Goal: Information Seeking & Learning: Learn about a topic

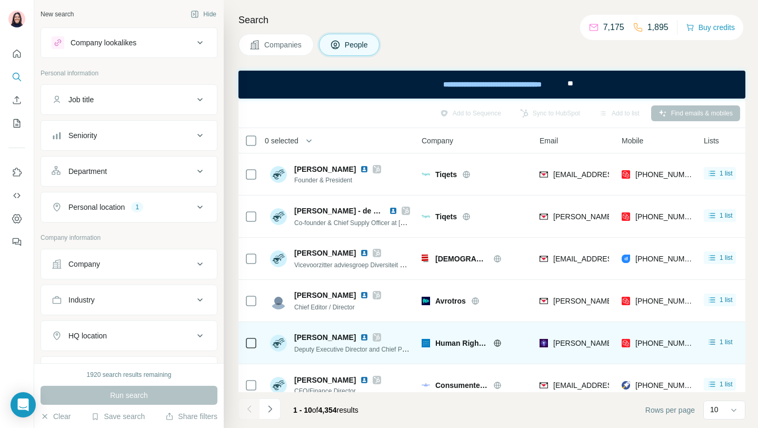
scroll to position [183, 0]
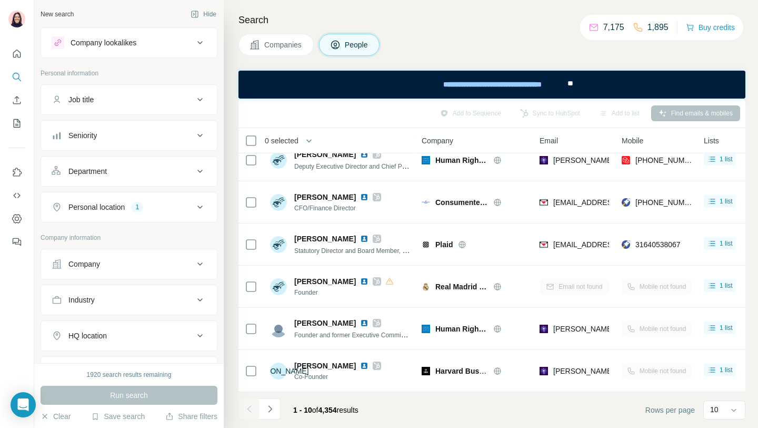
click at [185, 208] on div "Personal location 1" at bounding box center [123, 207] width 142 height 11
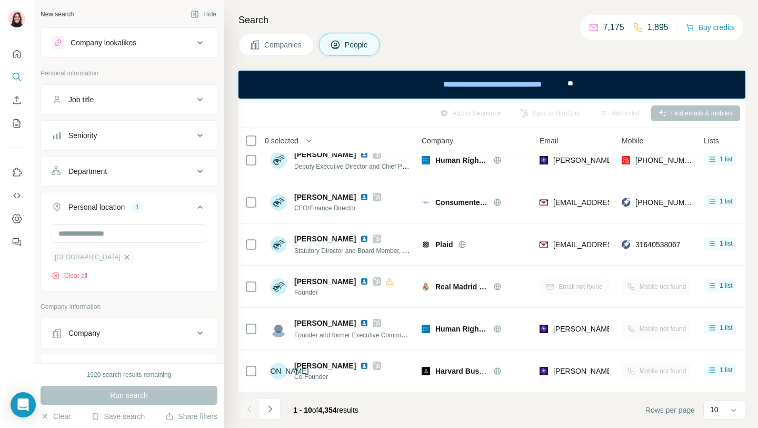
click at [123, 257] on icon "button" at bounding box center [127, 257] width 8 height 8
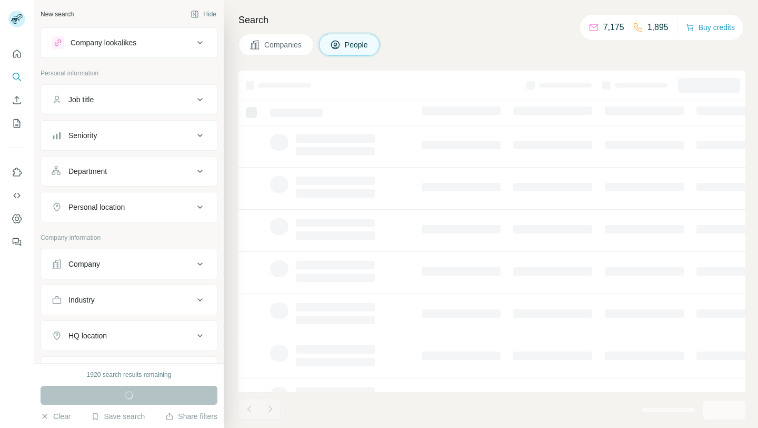
drag, startPoint x: 0, startPoint y: 0, endPoint x: 286, endPoint y: 38, distance: 288.5
click at [286, 38] on button "Companies" at bounding box center [276, 45] width 75 height 22
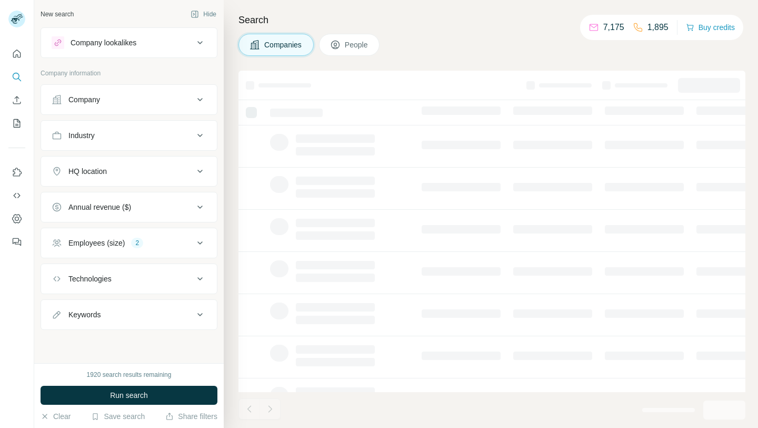
click at [358, 47] on span "People" at bounding box center [357, 45] width 24 height 11
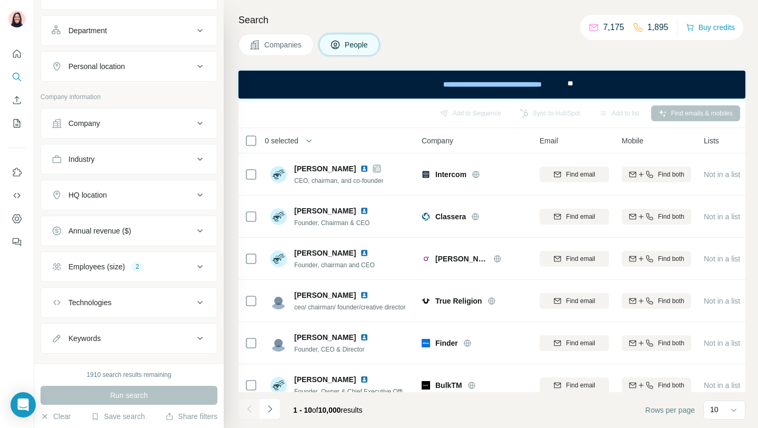
scroll to position [146, 0]
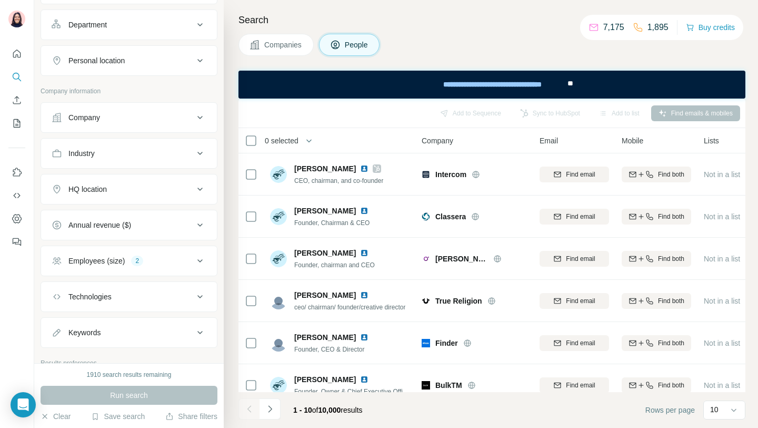
click at [112, 252] on button "Employees (size) 2" at bounding box center [129, 260] width 176 height 25
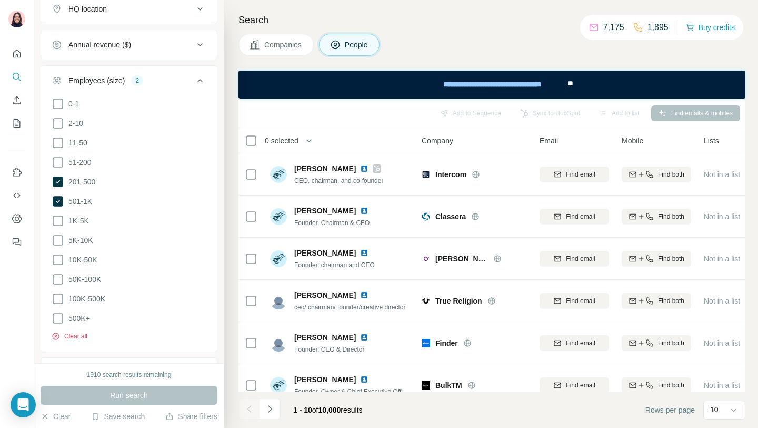
click at [78, 332] on button "Clear all" at bounding box center [70, 335] width 36 height 9
click at [65, 416] on button "Clear" at bounding box center [56, 416] width 30 height 11
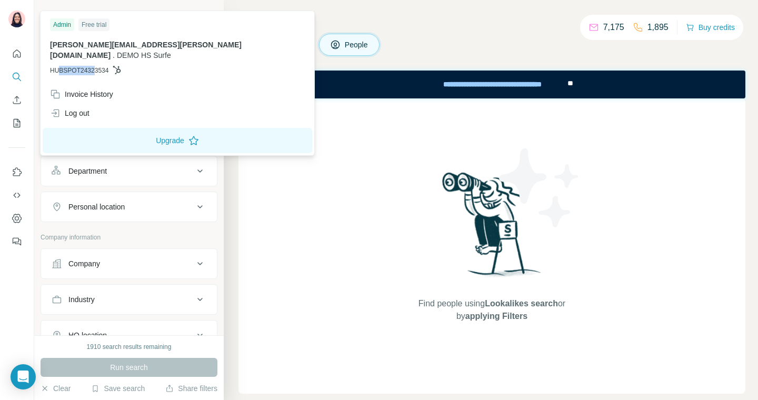
drag, startPoint x: 60, startPoint y: 63, endPoint x: 97, endPoint y: 63, distance: 36.9
click at [97, 66] on span "HUBSPOT24323534" at bounding box center [79, 70] width 58 height 9
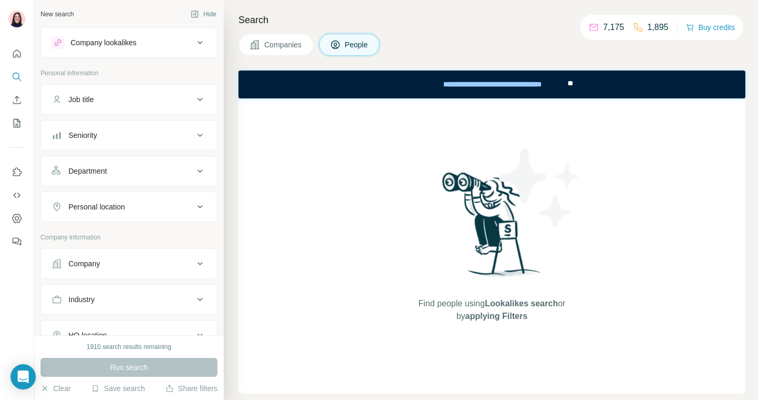
click at [321, 172] on div "Find people using Lookalikes search or by applying Filters" at bounding box center [492, 245] width 507 height 295
click at [164, 94] on div "Job title" at bounding box center [123, 99] width 142 height 11
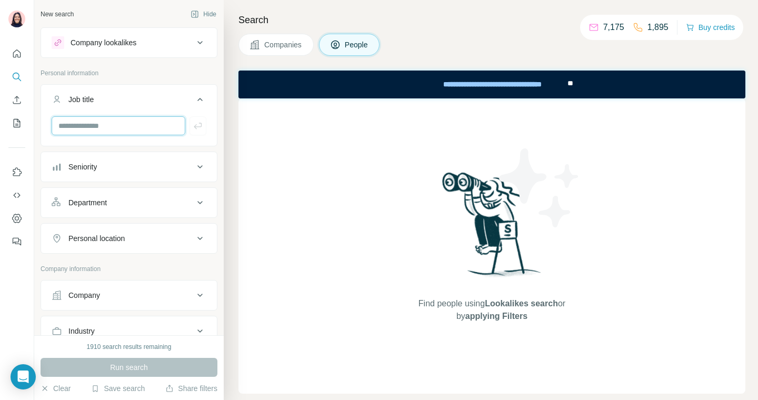
click at [140, 133] on input "text" at bounding box center [119, 125] width 134 height 19
type input "**********"
click at [198, 129] on icon "button" at bounding box center [198, 126] width 11 height 11
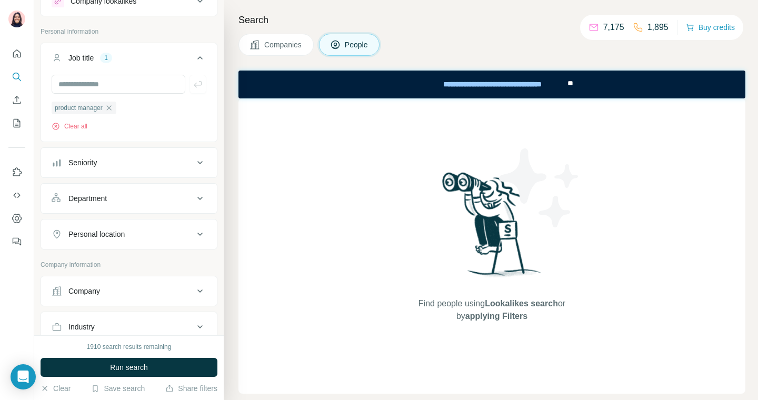
scroll to position [48, 0]
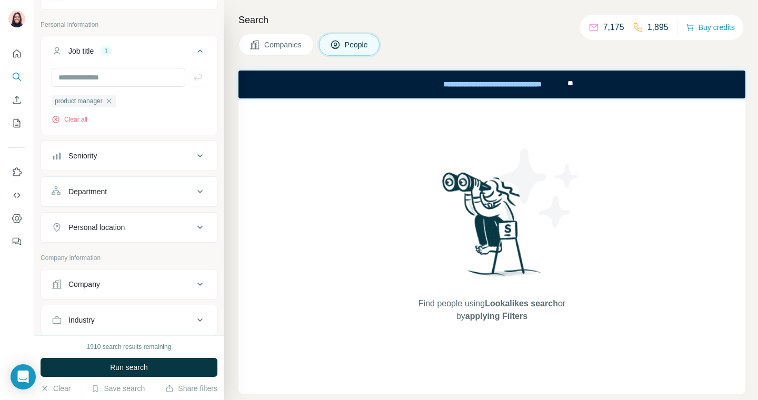
click at [159, 229] on div "Personal location" at bounding box center [123, 227] width 142 height 11
click at [109, 255] on input "text" at bounding box center [129, 253] width 155 height 19
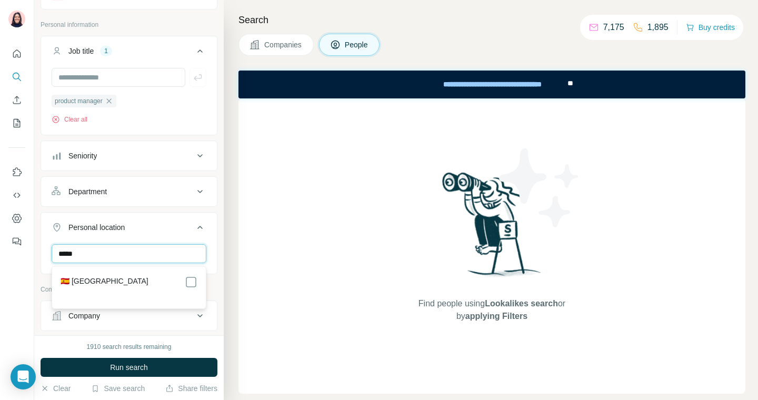
type input "*****"
click at [82, 282] on label "🇪🇸 [GEOGRAPHIC_DATA]" at bounding box center [105, 282] width 88 height 13
drag, startPoint x: 234, startPoint y: 280, endPoint x: 206, endPoint y: 296, distance: 32.5
click at [234, 280] on div "Search Companies People Find people using Lookalikes search or by applying Filt…" at bounding box center [491, 200] width 535 height 400
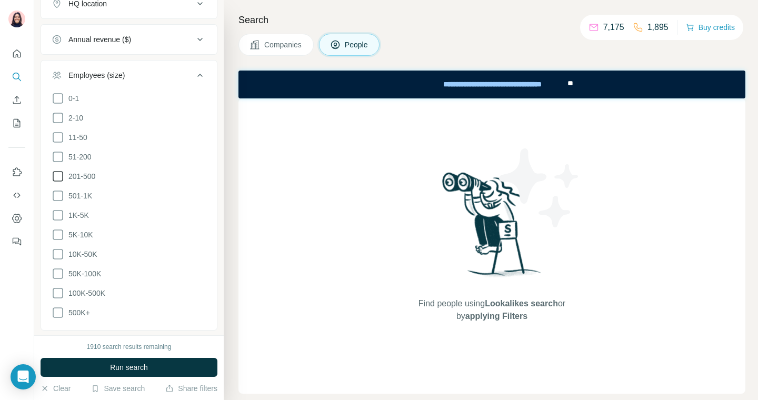
scroll to position [477, 0]
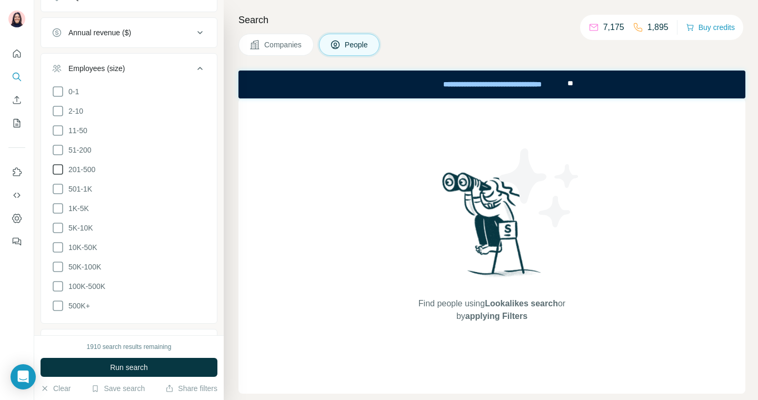
click at [61, 168] on icon at bounding box center [58, 169] width 13 height 13
click at [57, 188] on icon at bounding box center [58, 189] width 13 height 13
click at [135, 363] on span "Run search" at bounding box center [129, 367] width 38 height 11
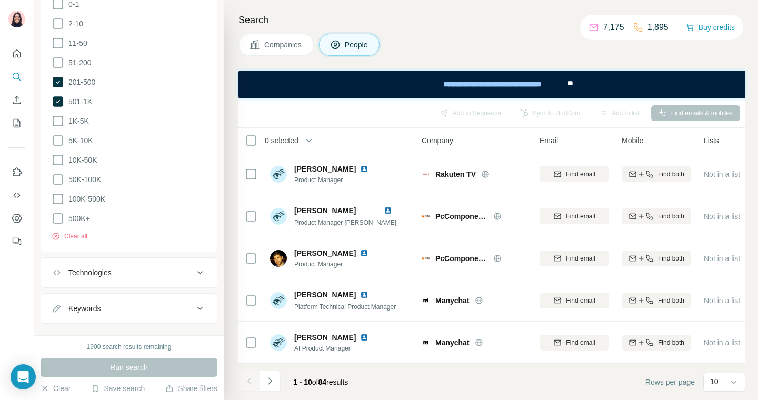
scroll to position [655, 0]
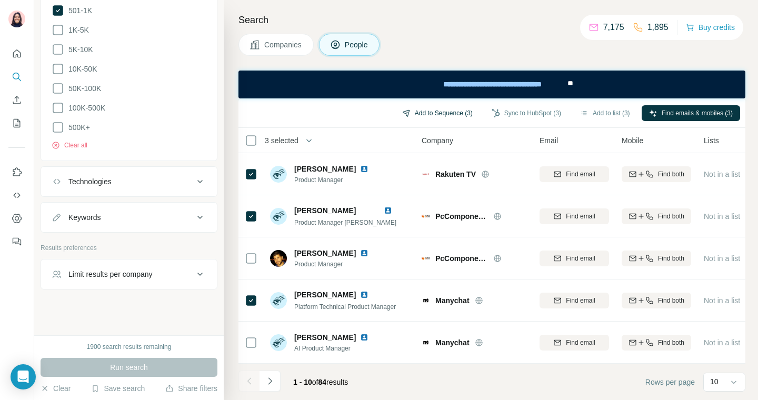
click at [440, 112] on button "Add to Sequence (3)" at bounding box center [437, 113] width 85 height 16
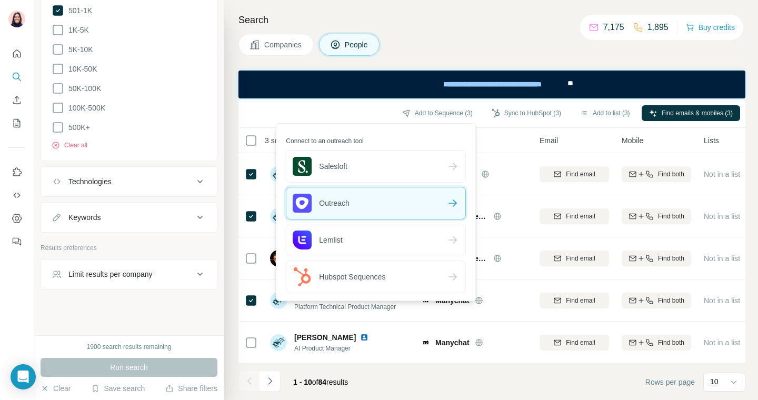
click at [396, 202] on div "Outreach" at bounding box center [376, 204] width 179 height 32
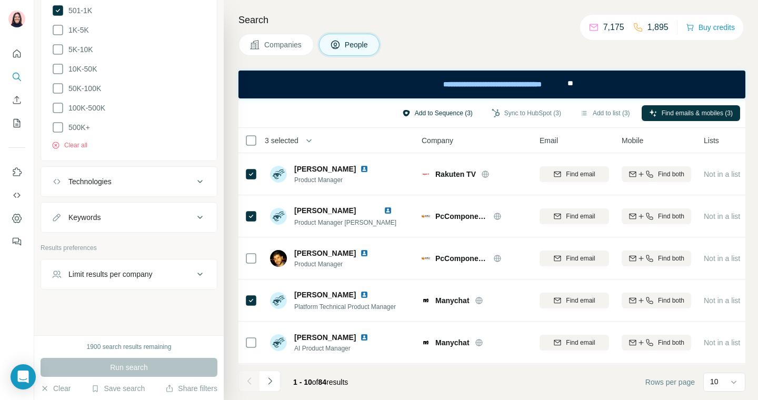
click at [431, 115] on button "Add to Sequence (3)" at bounding box center [437, 113] width 85 height 16
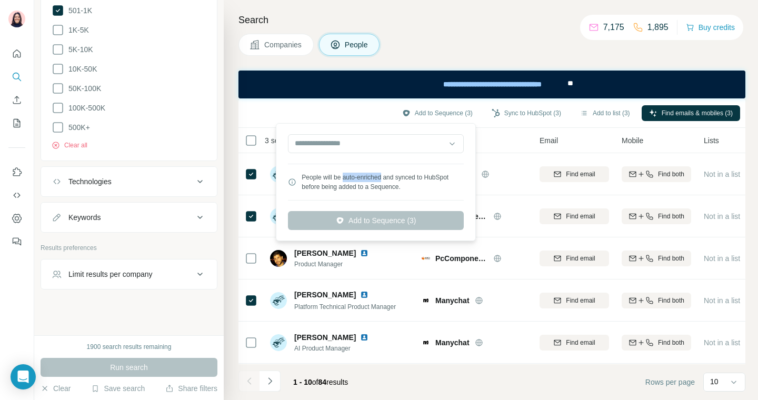
drag, startPoint x: 344, startPoint y: 177, endPoint x: 387, endPoint y: 177, distance: 42.1
click at [387, 177] on div "People will be auto-enriched and synced to HubSpot before being added to a Sequ…" at bounding box center [383, 182] width 162 height 19
drag, startPoint x: 398, startPoint y: 177, endPoint x: 451, endPoint y: 175, distance: 52.7
click at [451, 175] on div "People will be auto-enriched and synced to HubSpot before being added to a Sequ…" at bounding box center [383, 182] width 162 height 19
click at [363, 147] on input "text" at bounding box center [376, 143] width 176 height 19
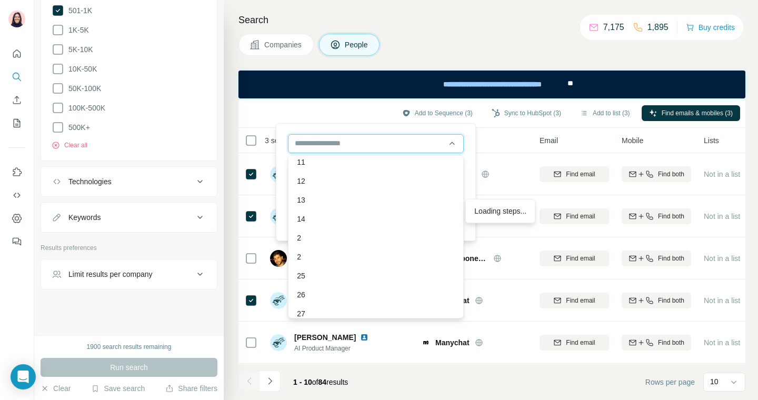
scroll to position [102, 0]
click at [331, 140] on input "text" at bounding box center [376, 143] width 176 height 19
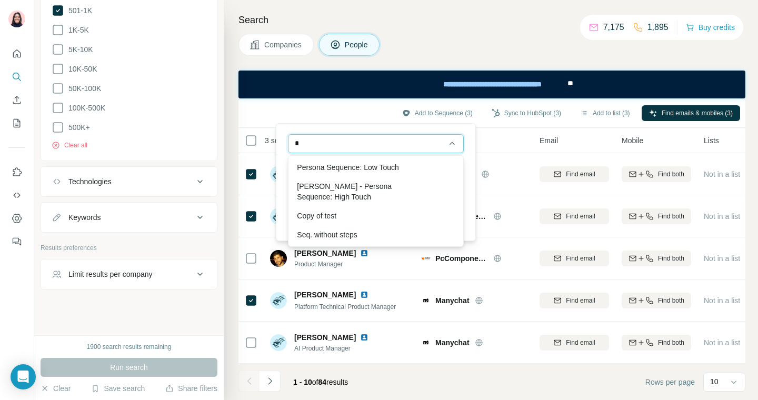
scroll to position [0, 0]
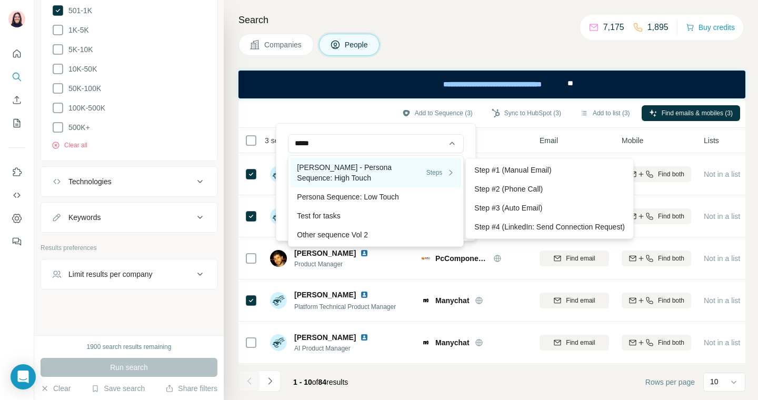
click at [338, 167] on div "[PERSON_NAME] - Persona Sequence: High Touch Steps" at bounding box center [376, 172] width 158 height 21
type input "**********"
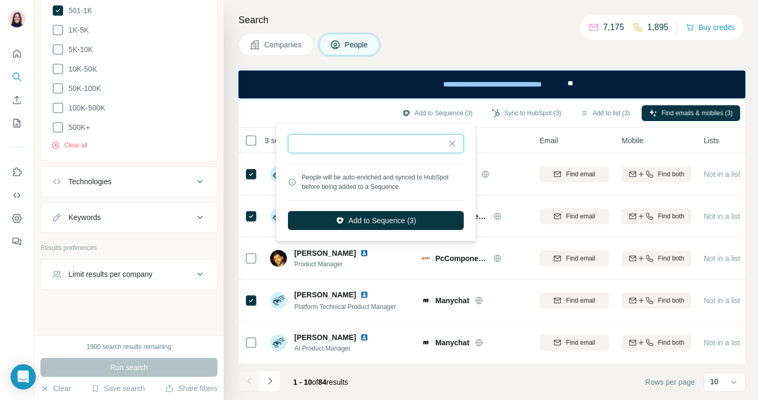
click at [431, 142] on input "text" at bounding box center [376, 143] width 176 height 19
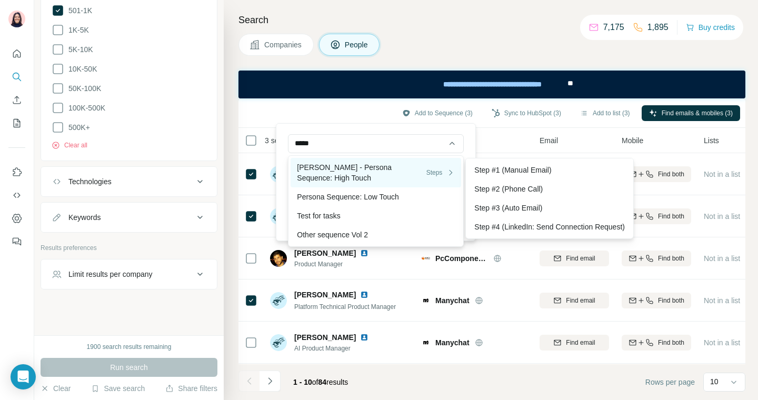
click at [373, 169] on div "[PERSON_NAME] - Persona Sequence: High Touch Steps" at bounding box center [376, 172] width 158 height 21
type input "**********"
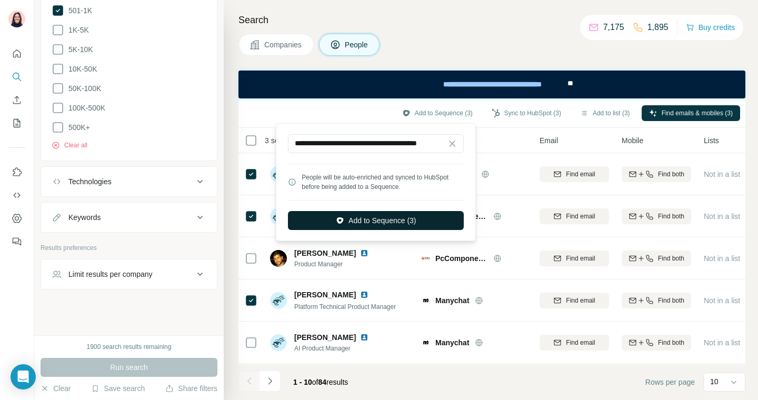
click at [376, 220] on button "Add to Sequence (3)" at bounding box center [376, 220] width 176 height 19
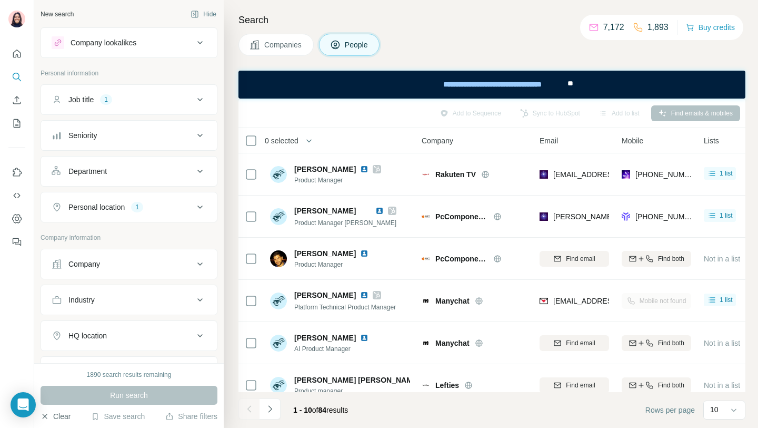
click at [61, 400] on button "Clear" at bounding box center [56, 416] width 30 height 11
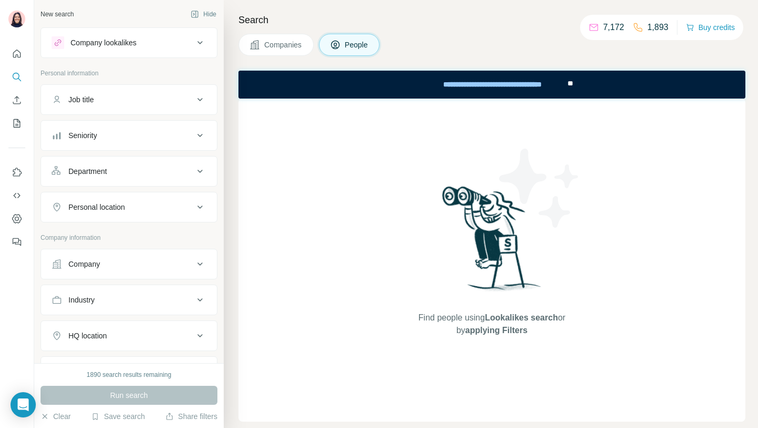
click at [101, 29] on div "Company lookalikes" at bounding box center [129, 42] width 177 height 31
click at [103, 40] on div "Company lookalikes" at bounding box center [104, 42] width 66 height 11
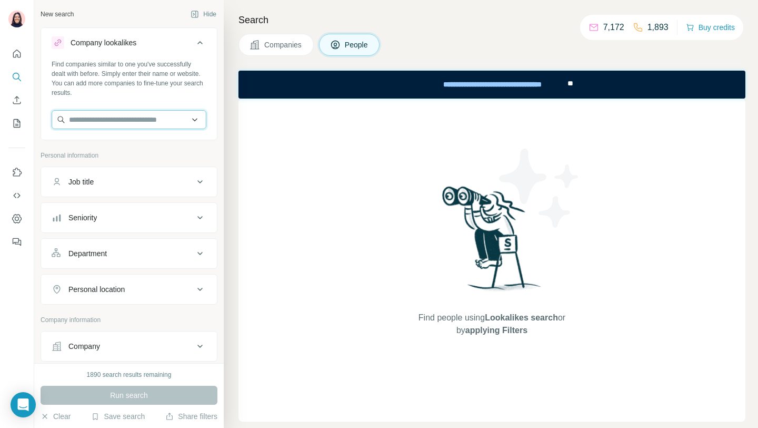
click at [106, 120] on input "text" at bounding box center [129, 119] width 155 height 19
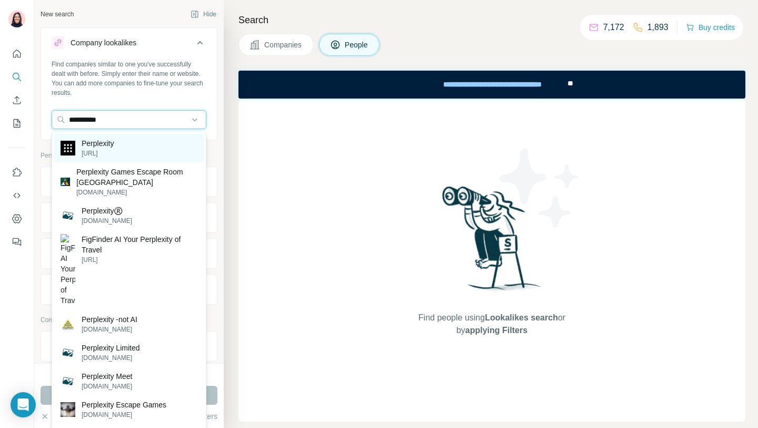
type input "**********"
click at [120, 152] on div "Perplexity [URL]" at bounding box center [129, 148] width 150 height 28
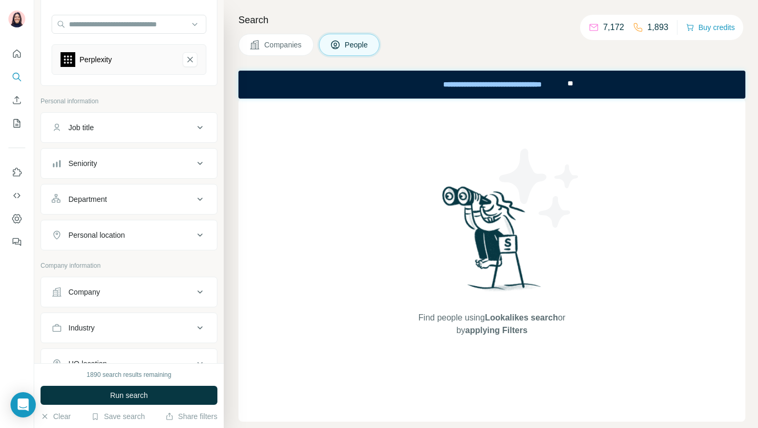
scroll to position [96, 0]
click at [120, 124] on div "Job title" at bounding box center [123, 126] width 142 height 11
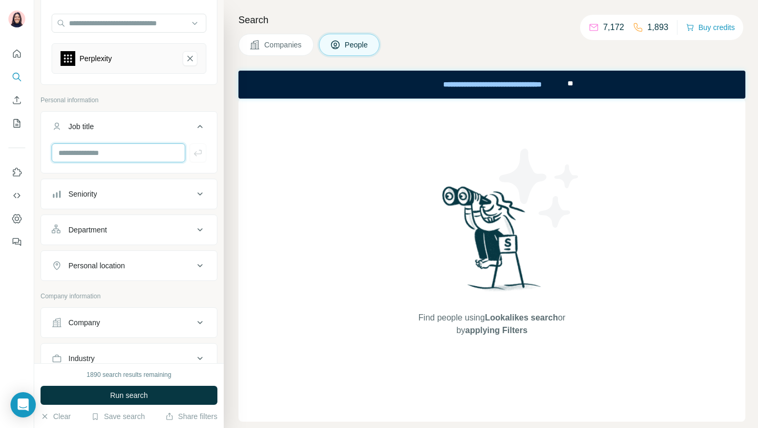
click at [108, 157] on input "text" at bounding box center [119, 152] width 134 height 19
type input "********"
click at [194, 153] on icon "button" at bounding box center [198, 153] width 8 height 6
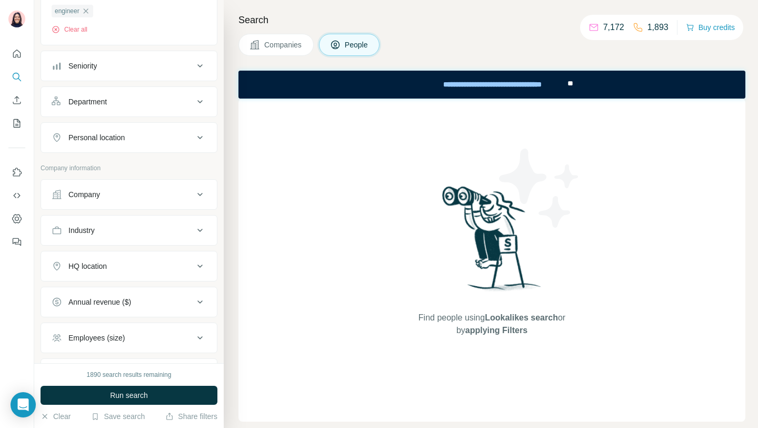
scroll to position [222, 0]
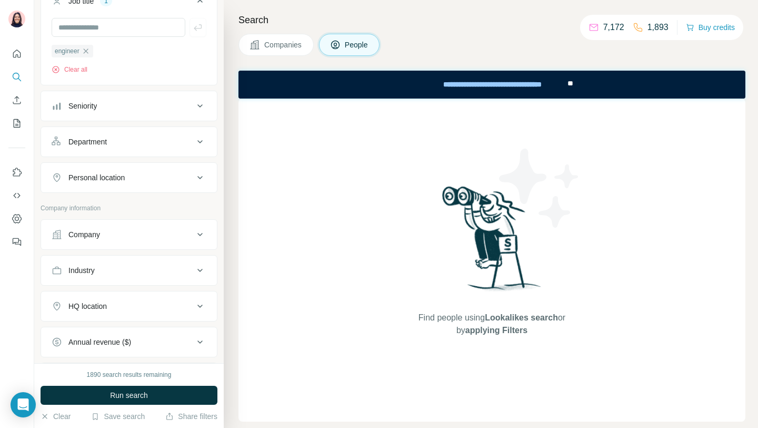
click at [99, 310] on div "HQ location" at bounding box center [87, 306] width 38 height 11
click at [101, 334] on input "text" at bounding box center [129, 332] width 155 height 19
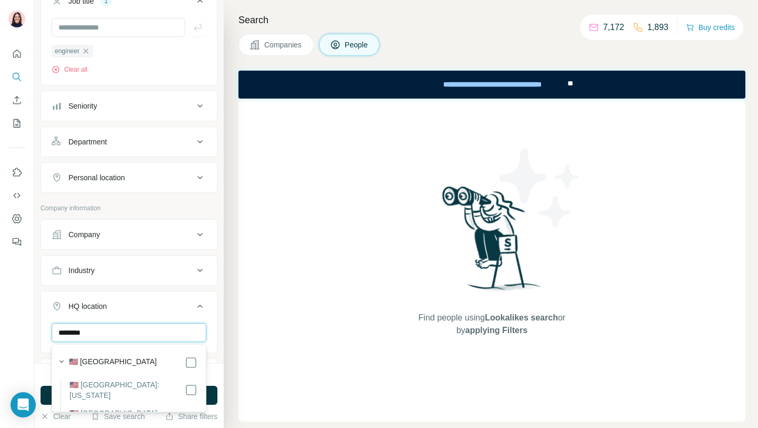
type input "********"
click at [106, 365] on label "🇺🇸 [GEOGRAPHIC_DATA]" at bounding box center [113, 362] width 88 height 13
click at [214, 377] on div "1890 search results remaining" at bounding box center [129, 374] width 177 height 9
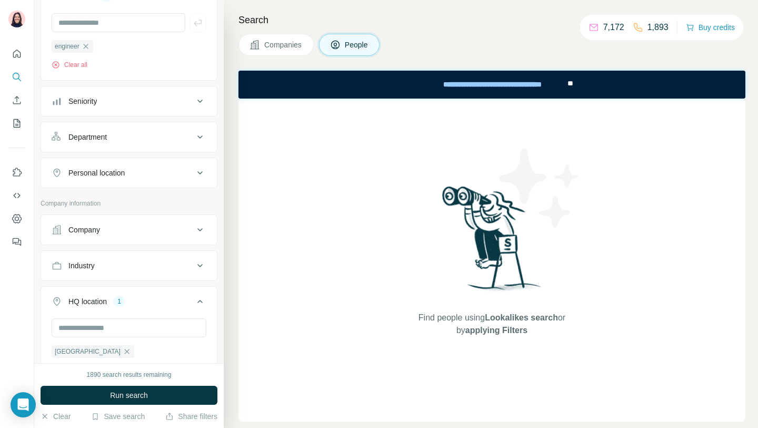
scroll to position [225, 0]
click at [129, 167] on button "Personal location" at bounding box center [129, 173] width 176 height 25
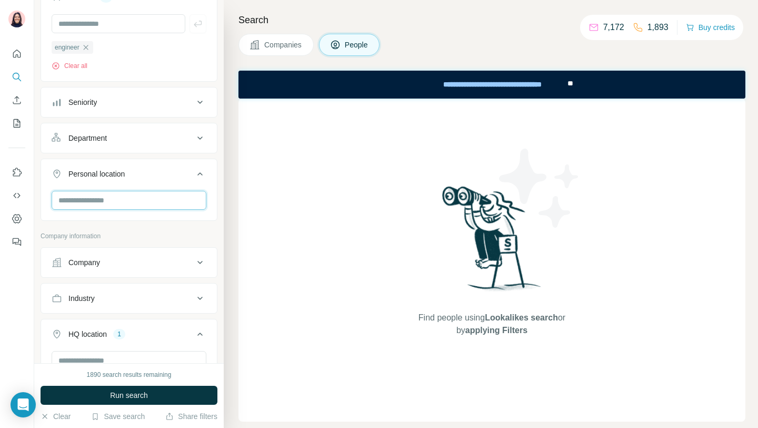
click at [114, 203] on input "text" at bounding box center [129, 200] width 155 height 19
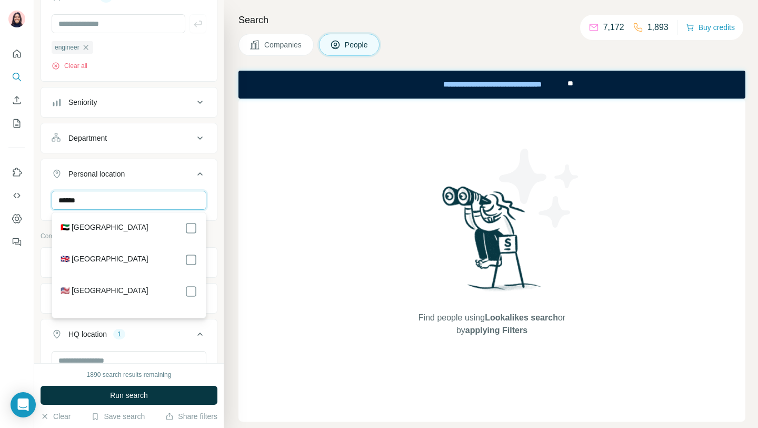
type input "******"
click at [83, 288] on label "🇺🇸 [GEOGRAPHIC_DATA]" at bounding box center [105, 291] width 88 height 13
click at [233, 260] on div "Search Companies People Find people using Lookalikes search or by applying Filt…" at bounding box center [491, 214] width 535 height 428
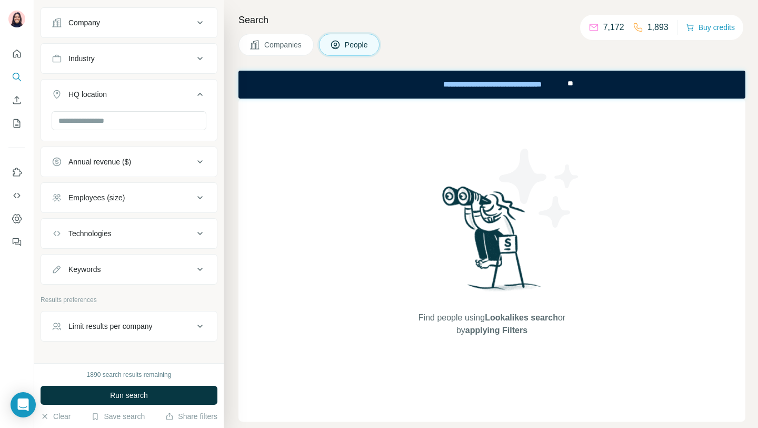
scroll to position [530, 0]
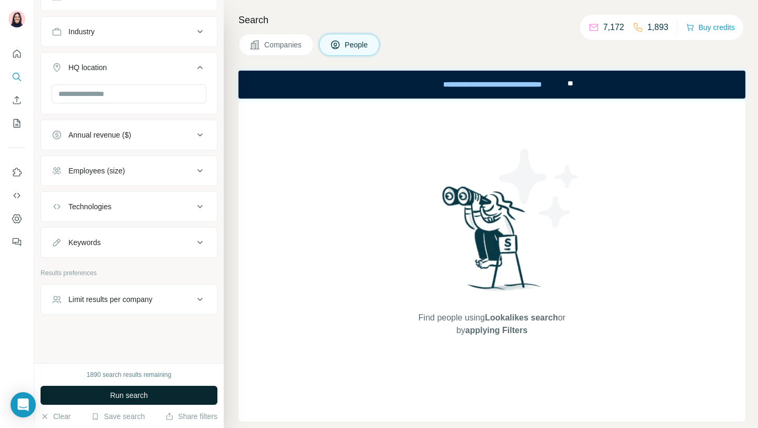
click at [154, 396] on button "Run search" at bounding box center [129, 395] width 177 height 19
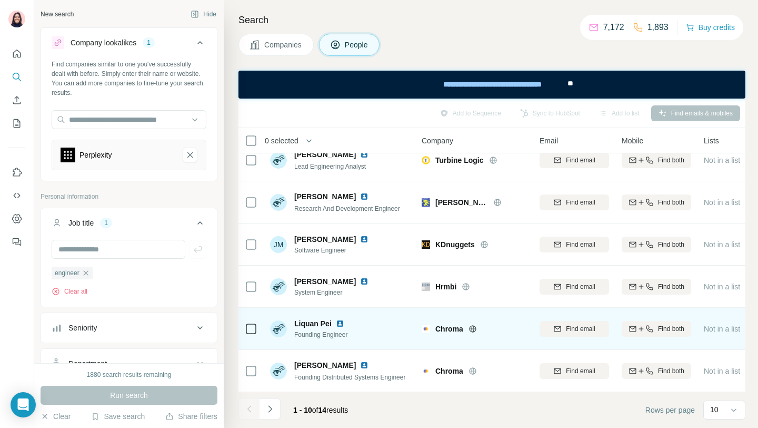
scroll to position [0, 0]
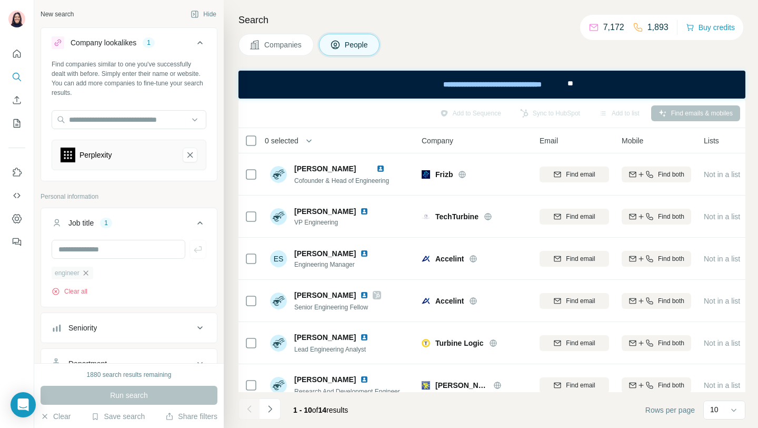
click at [88, 274] on icon "button" at bounding box center [85, 272] width 5 height 5
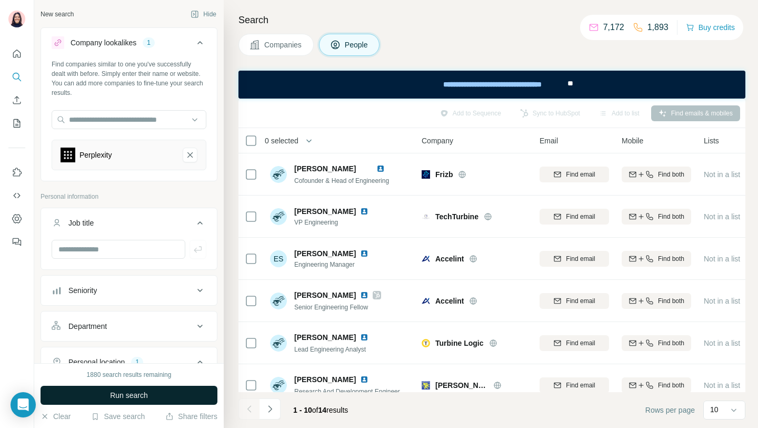
click at [145, 393] on span "Run search" at bounding box center [129, 395] width 38 height 11
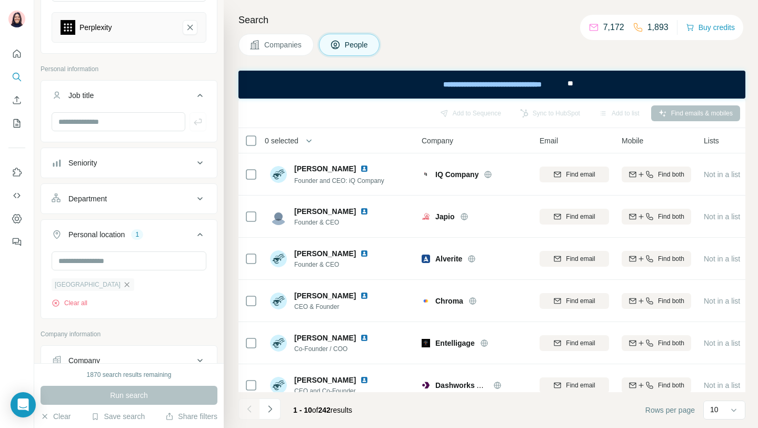
click at [125, 284] on icon "button" at bounding box center [127, 284] width 5 height 5
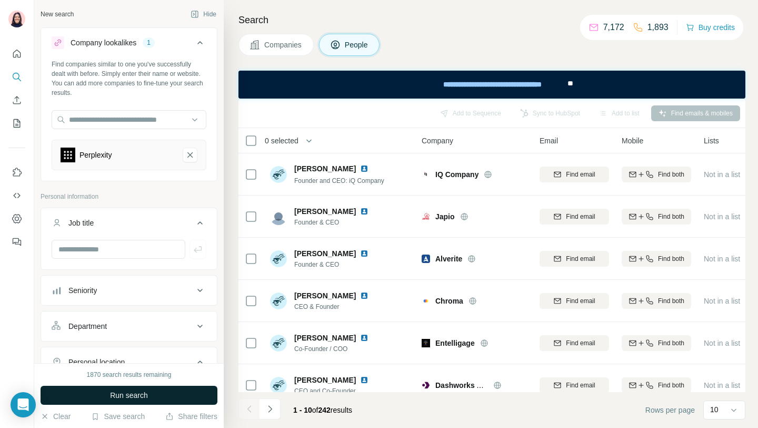
click at [130, 398] on span "Run search" at bounding box center [129, 395] width 38 height 11
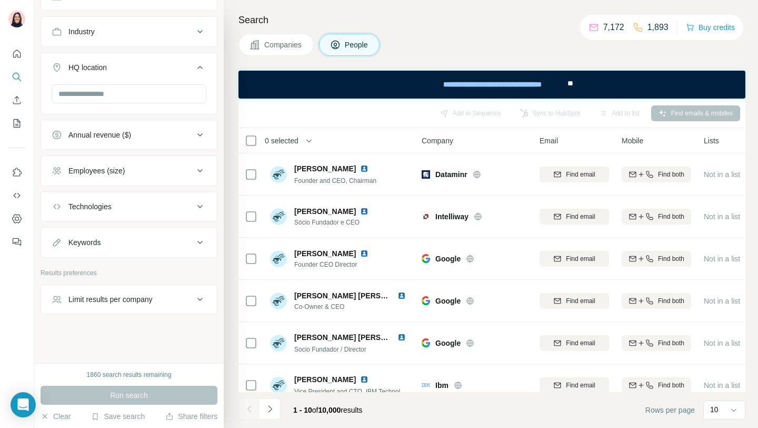
click at [144, 301] on div "Limit results per company" at bounding box center [110, 299] width 84 height 11
click at [126, 329] on input "number" at bounding box center [129, 325] width 155 height 19
type input "*"
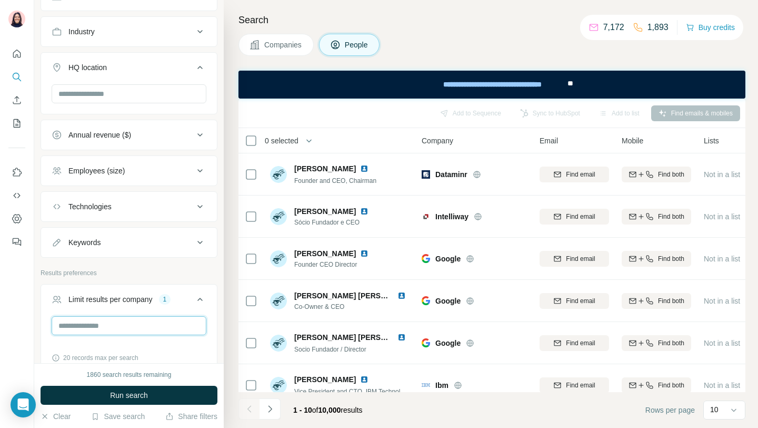
scroll to position [514, 0]
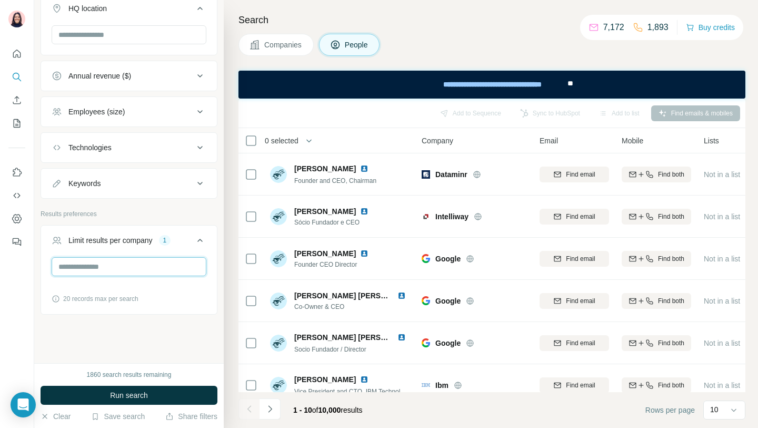
click at [68, 269] on input "*" at bounding box center [129, 266] width 155 height 19
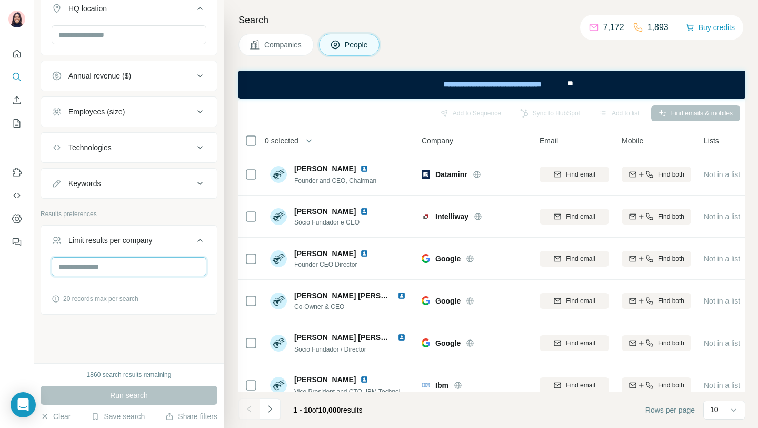
type input "*"
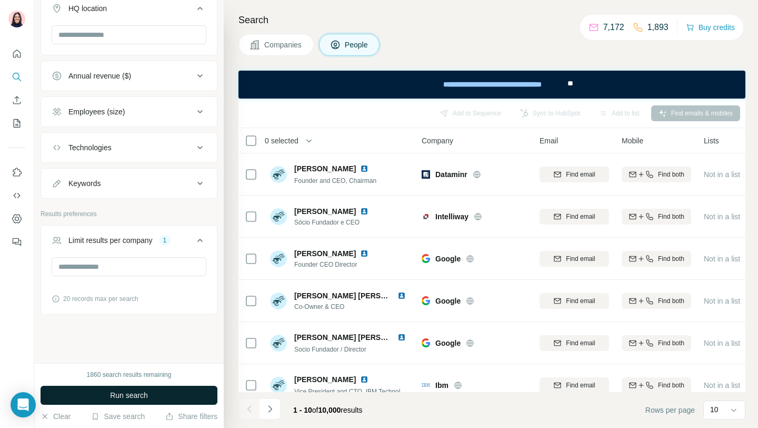
click at [125, 390] on span "Run search" at bounding box center [129, 395] width 38 height 11
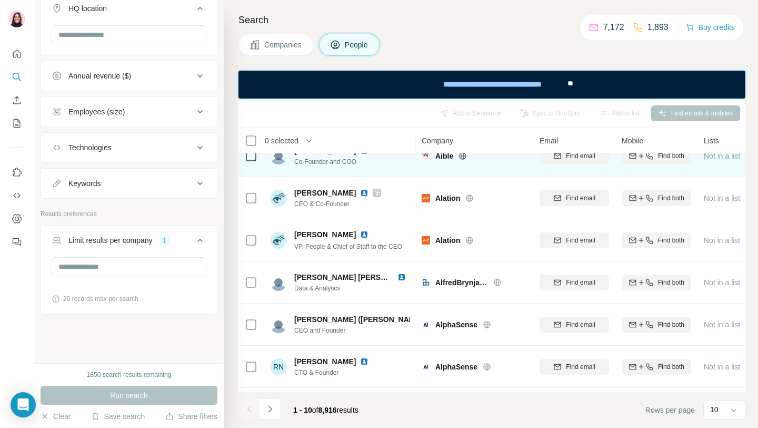
scroll to position [183, 0]
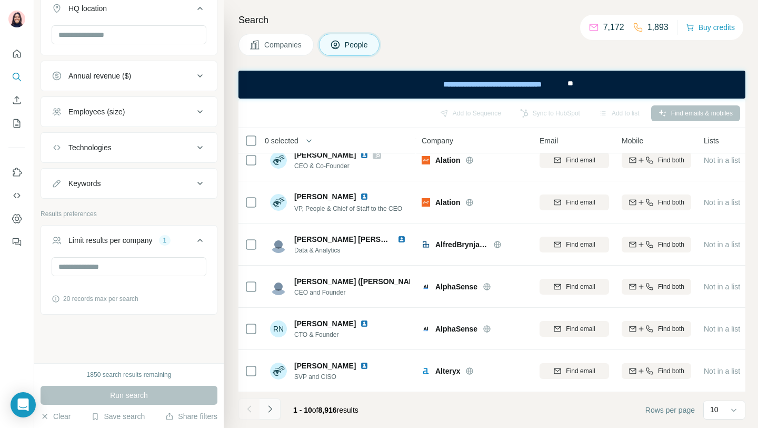
click at [268, 400] on icon "Navigate to next page" at bounding box center [270, 408] width 11 height 11
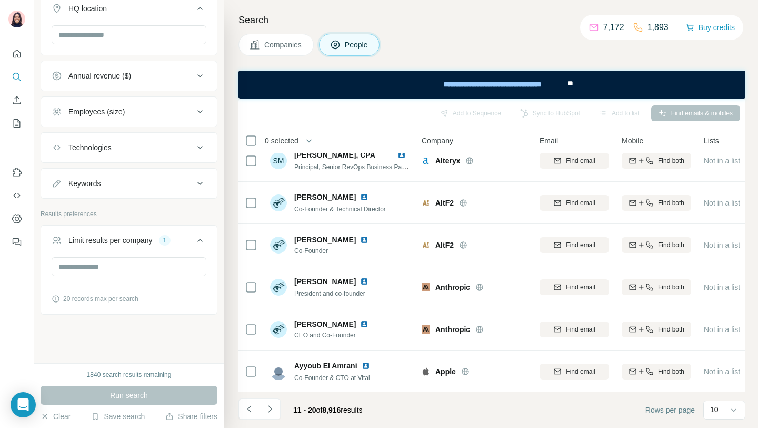
scroll to position [0, 0]
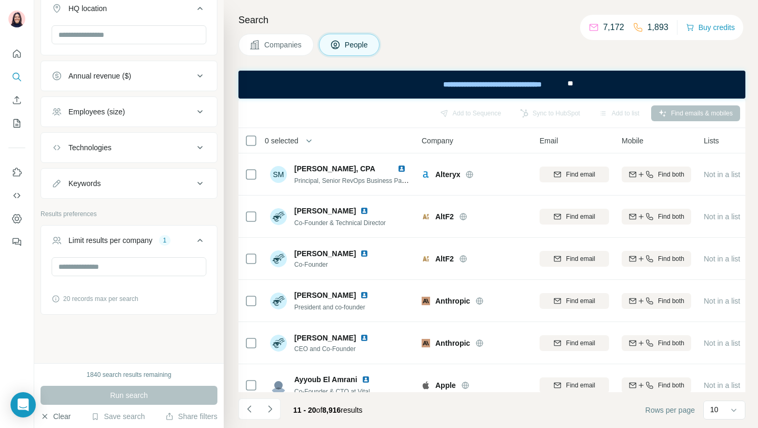
click at [53, 400] on button "Clear" at bounding box center [56, 416] width 30 height 11
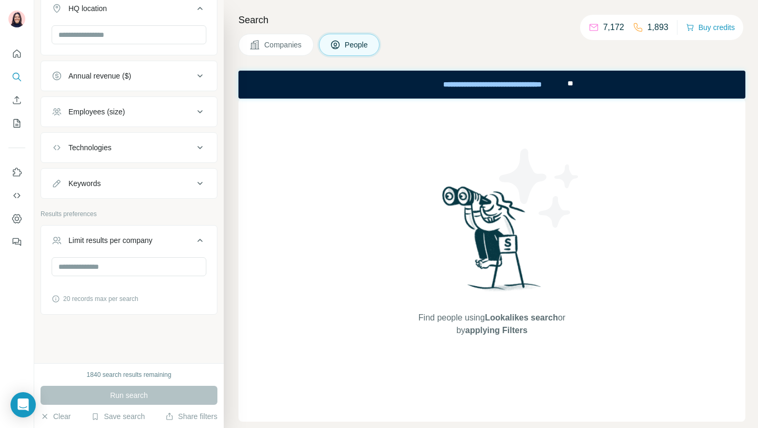
scroll to position [472, 0]
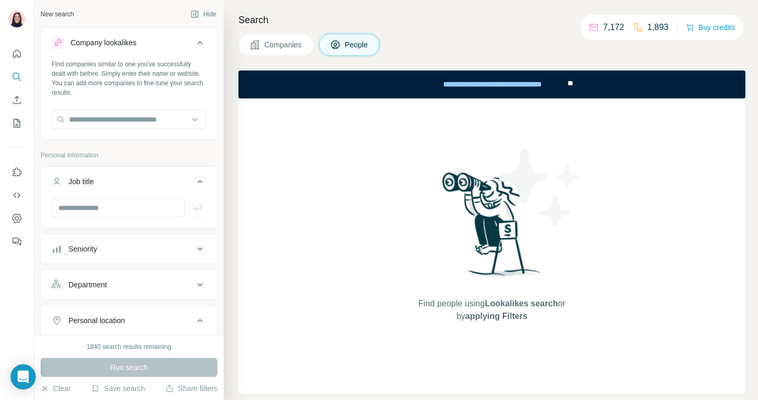
click at [199, 186] on icon at bounding box center [200, 181] width 13 height 13
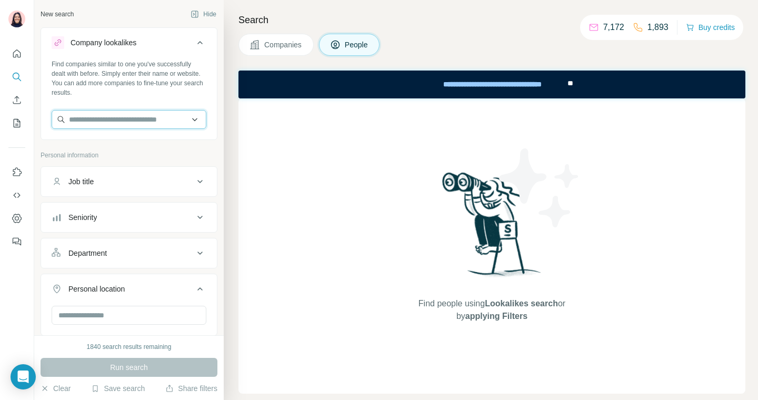
click at [139, 117] on input "text" at bounding box center [129, 119] width 155 height 19
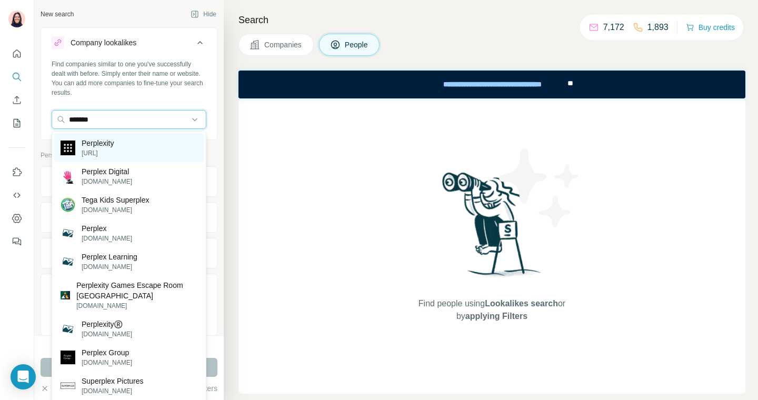
type input "*******"
click at [90, 151] on p "perplexity.ai" at bounding box center [98, 153] width 32 height 9
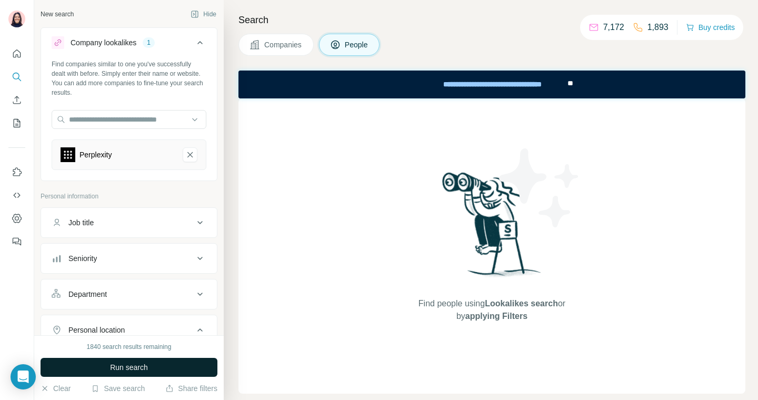
click at [141, 366] on span "Run search" at bounding box center [129, 367] width 38 height 11
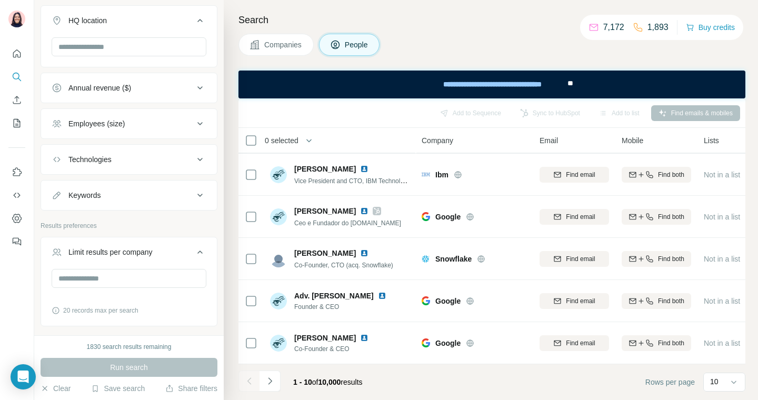
scroll to position [509, 0]
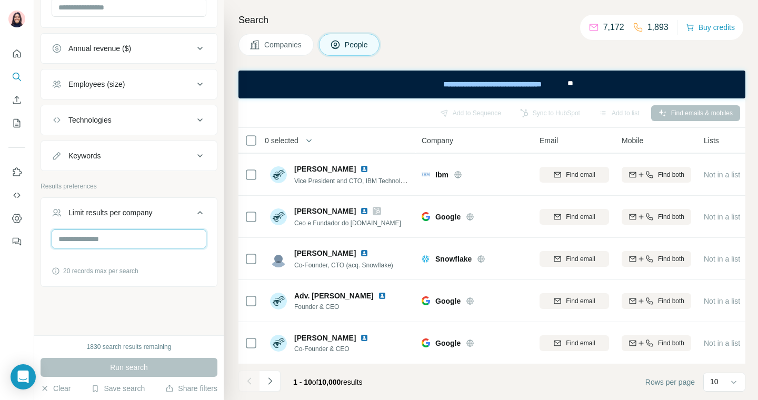
click at [100, 237] on input "number" at bounding box center [129, 239] width 155 height 19
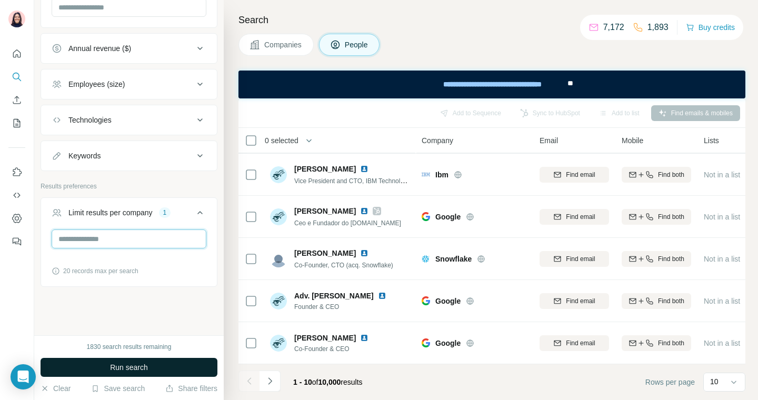
type input "*"
click at [123, 372] on span "Run search" at bounding box center [129, 367] width 38 height 11
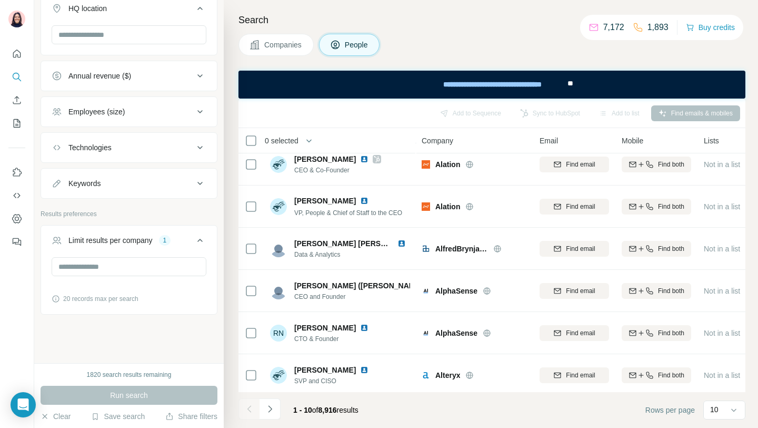
scroll to position [183, 0]
